Goal: Transaction & Acquisition: Purchase product/service

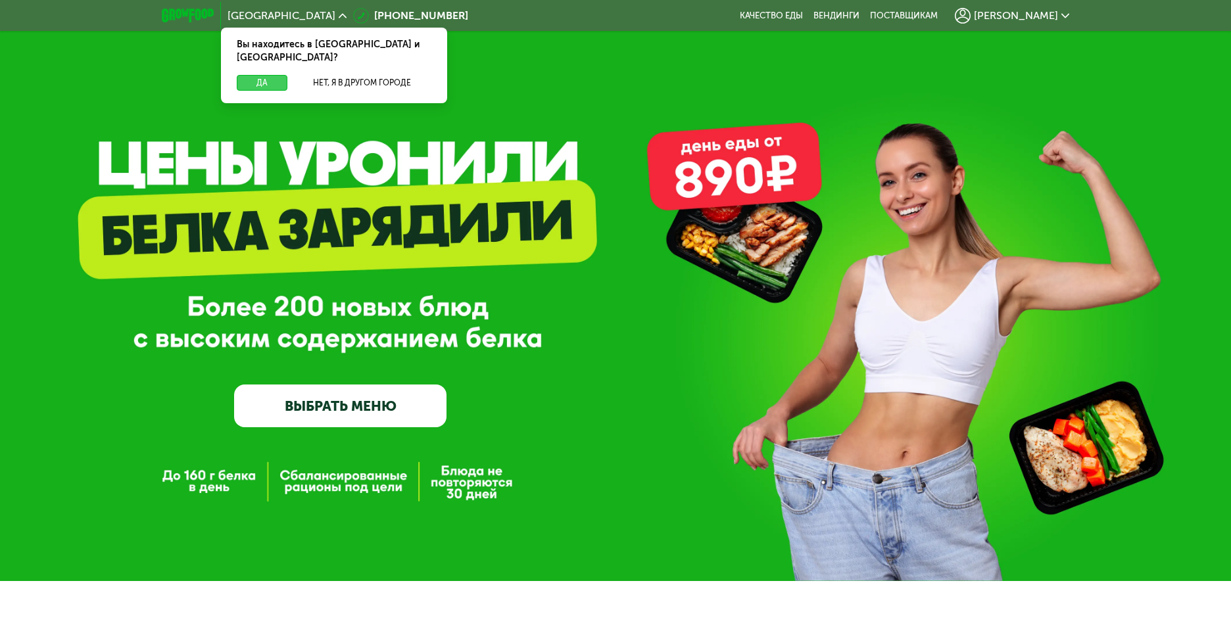
click at [259, 75] on button "Да" at bounding box center [262, 83] width 51 height 16
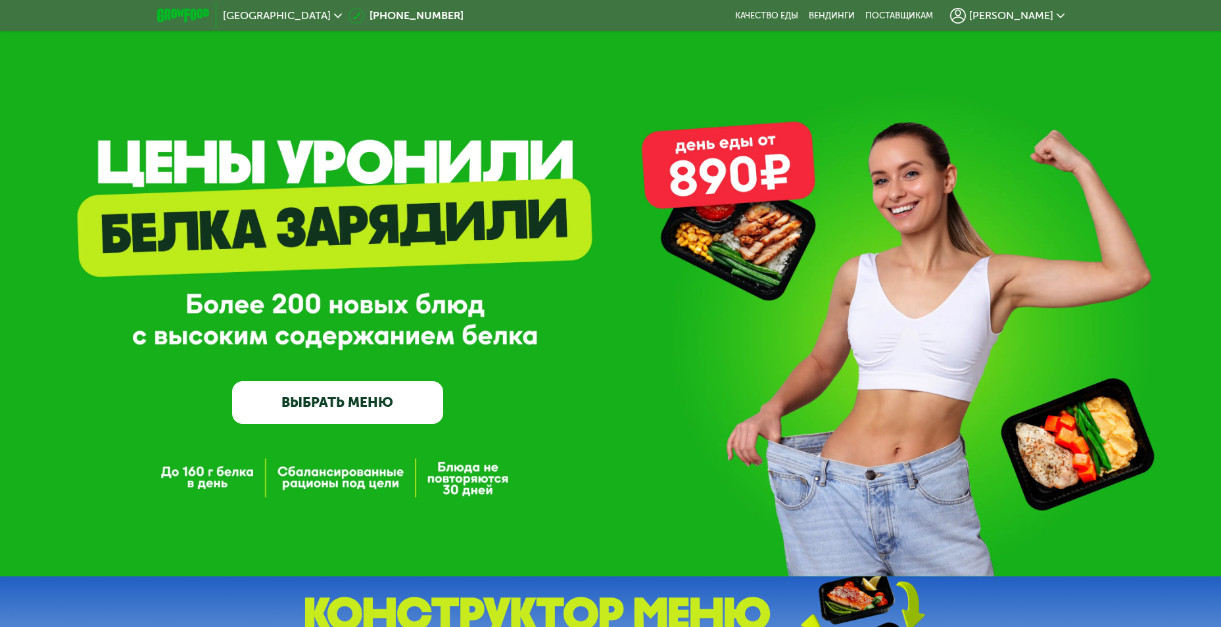
click at [1038, 21] on span "[PERSON_NAME]" at bounding box center [1011, 16] width 84 height 11
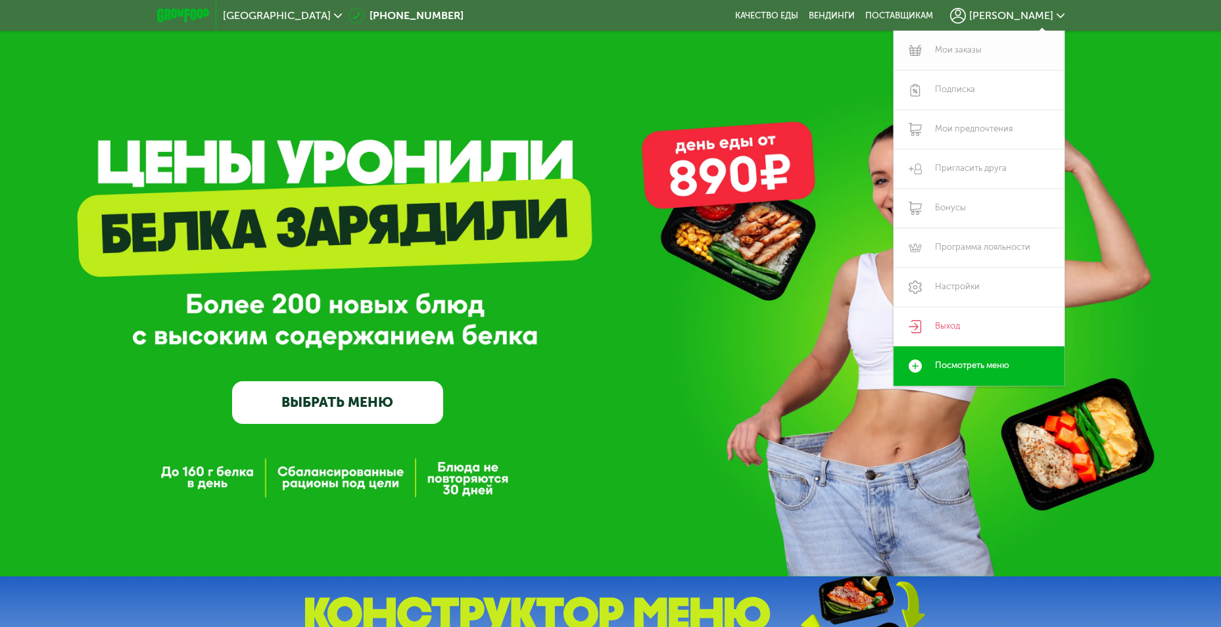
click at [996, 55] on link "Мои заказы" at bounding box center [979, 50] width 171 height 39
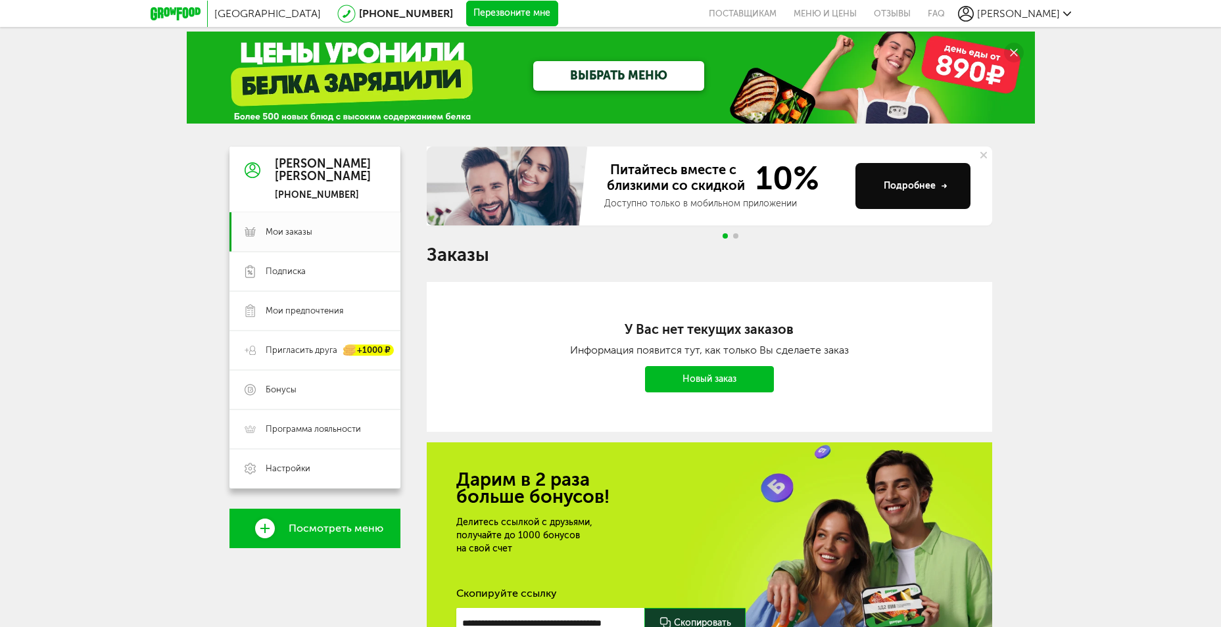
scroll to position [7, 0]
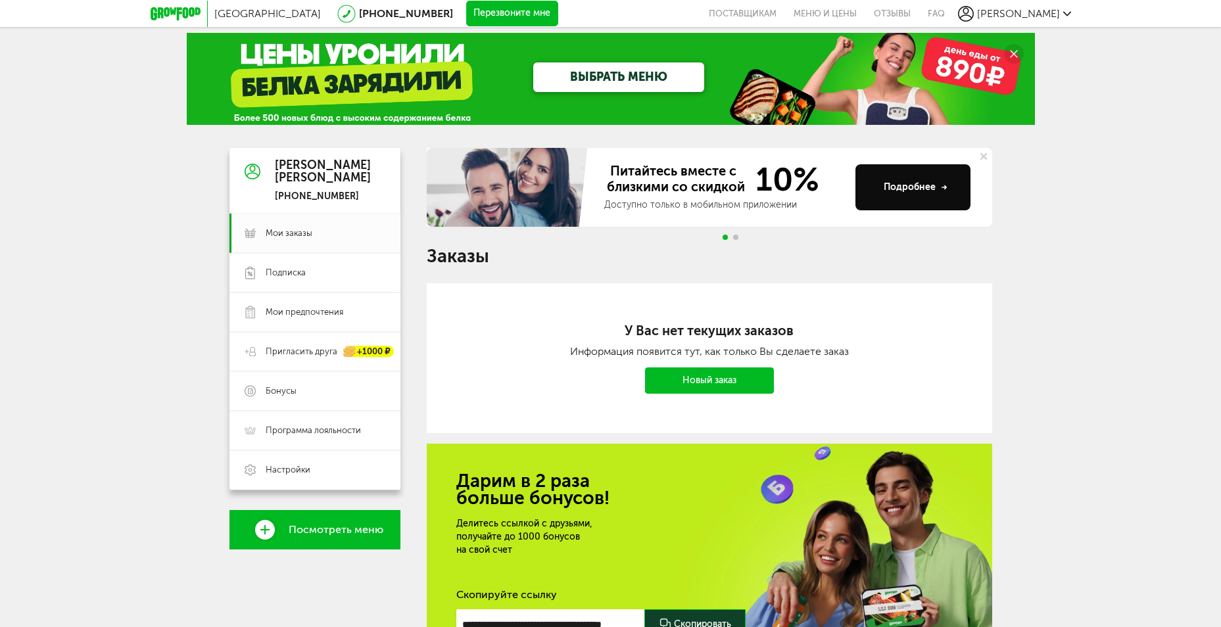
click at [593, 74] on link "ВЫБРАТЬ МЕНЮ" at bounding box center [618, 77] width 171 height 30
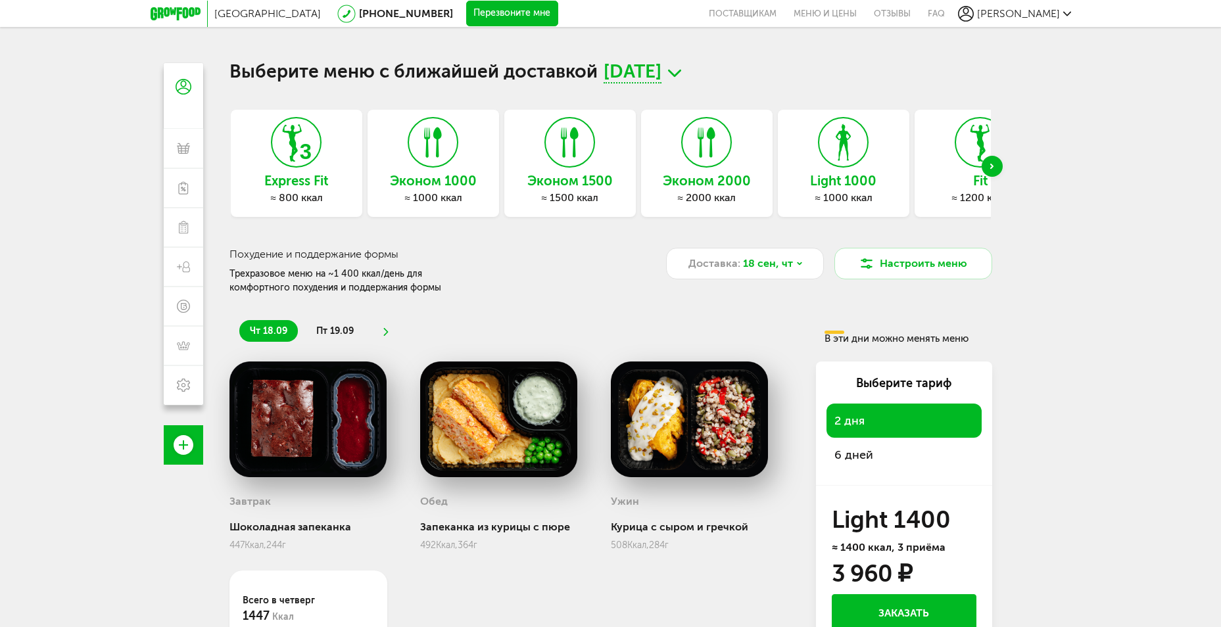
click at [829, 169] on div "Light 1000 ≈ 1000 ккал" at bounding box center [844, 163] width 132 height 107
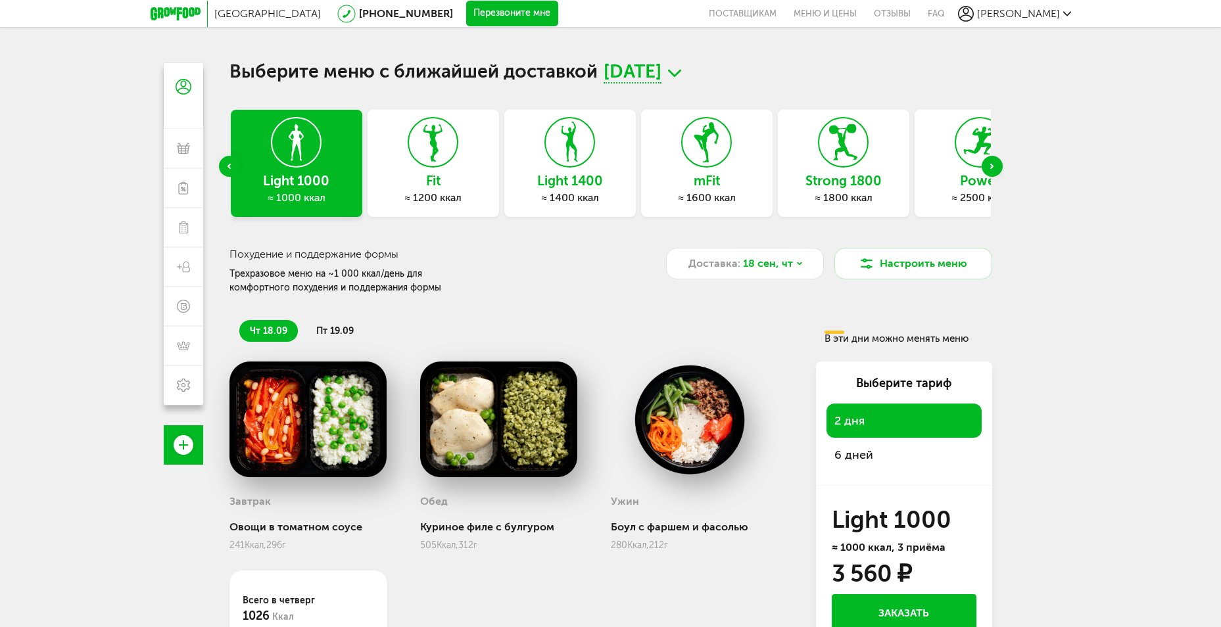
click at [580, 179] on h3 "Light 1400" at bounding box center [570, 181] width 132 height 14
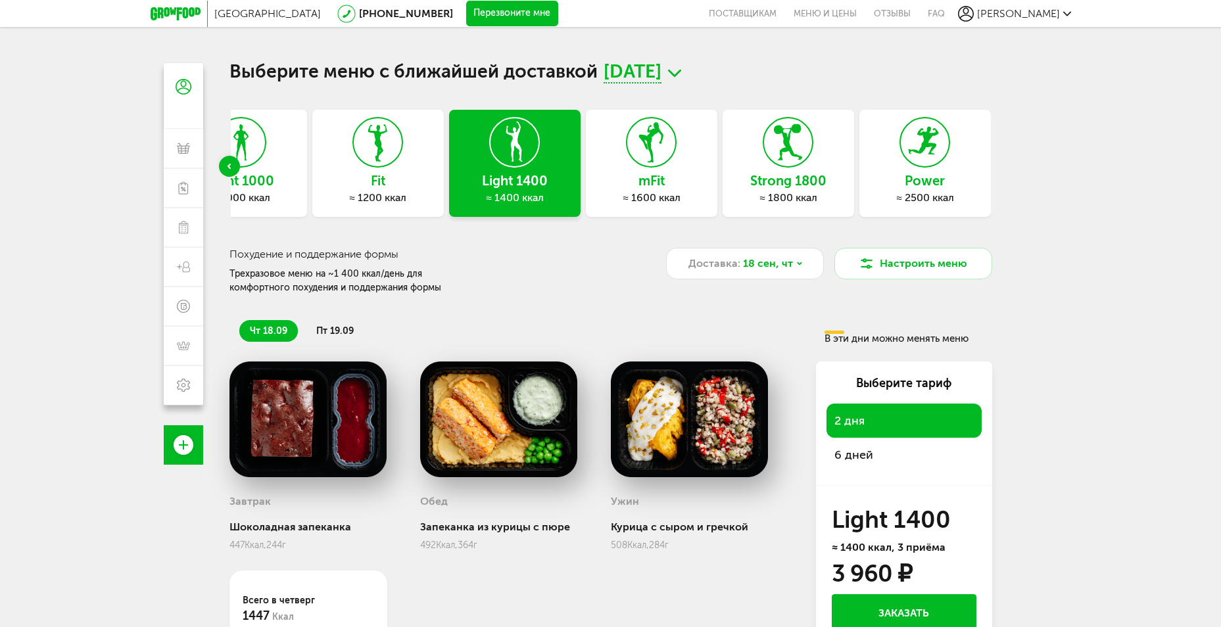
click at [797, 167] on icon at bounding box center [788, 142] width 48 height 49
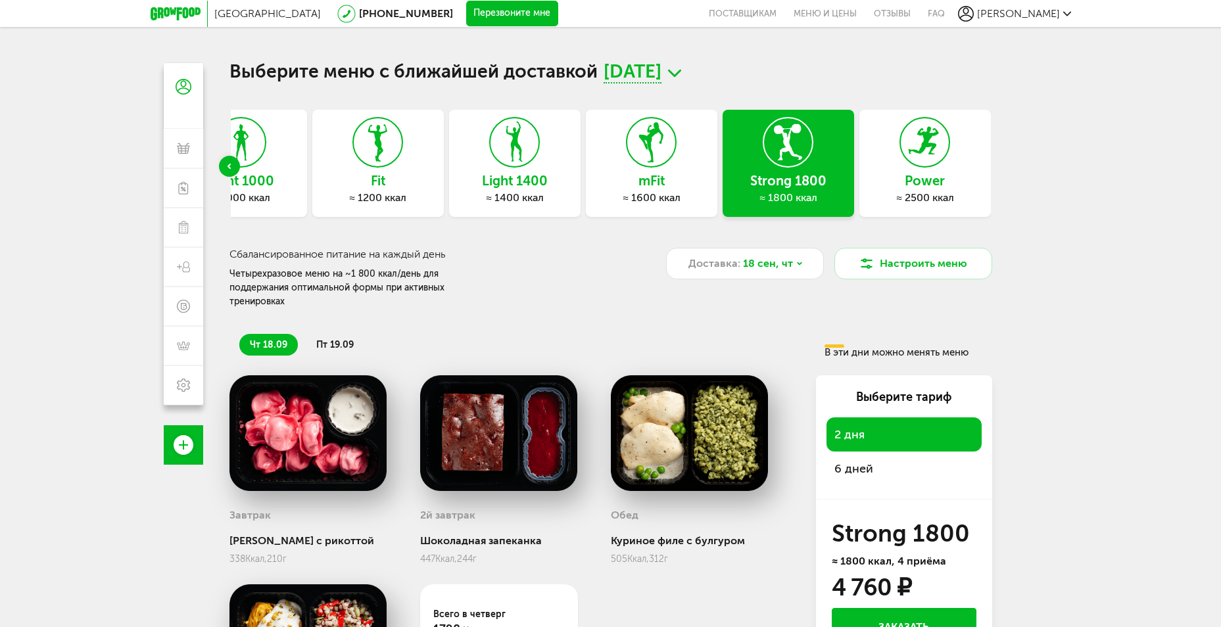
click at [917, 163] on icon at bounding box center [925, 142] width 48 height 49
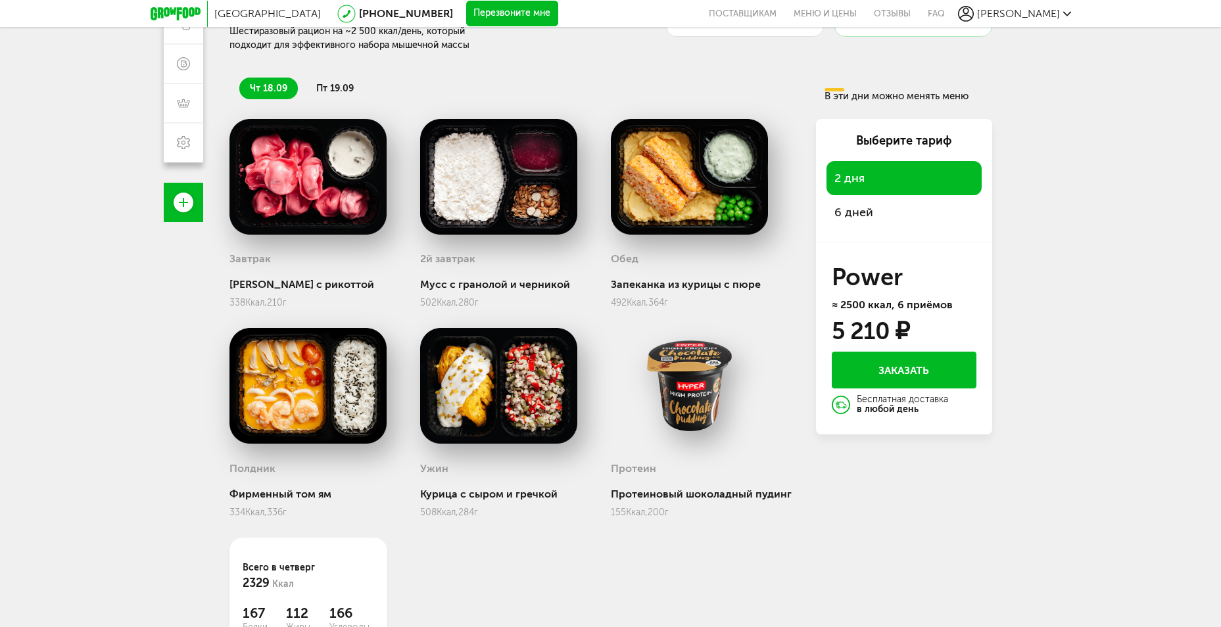
scroll to position [155, 0]
